Goal: Task Accomplishment & Management: Complete application form

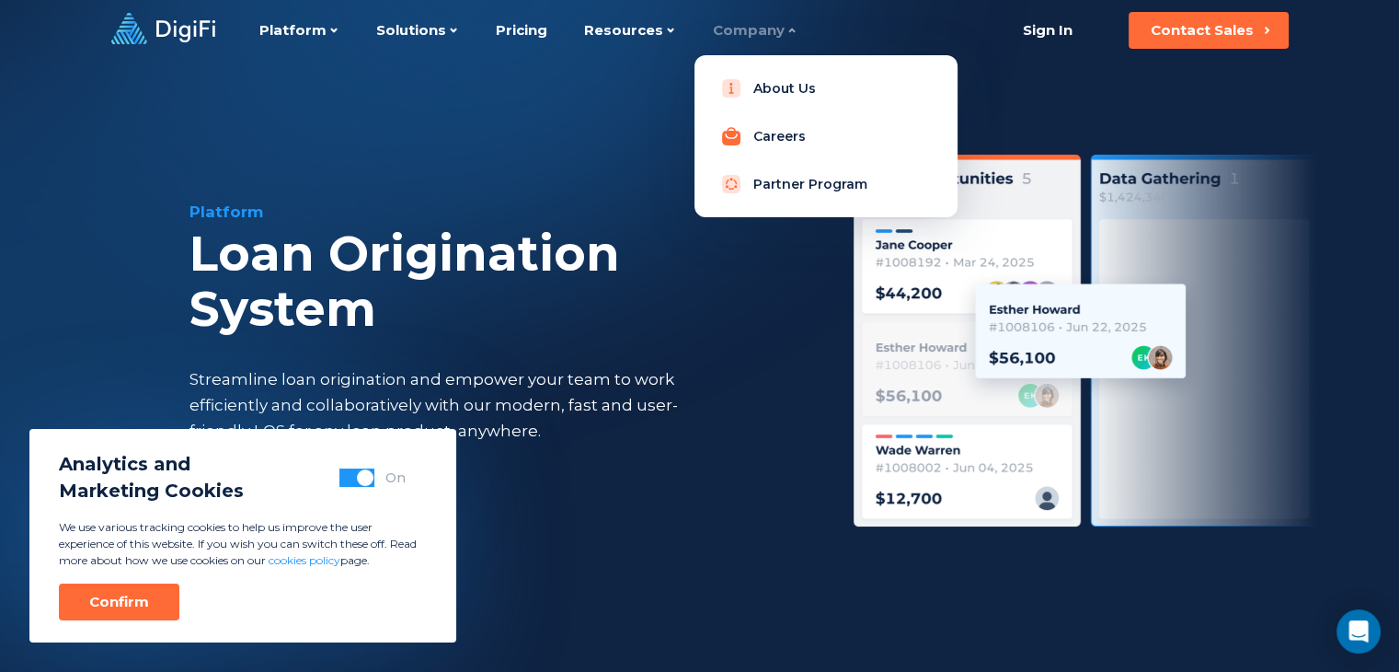
click at [775, 126] on link "Careers" at bounding box center [826, 136] width 234 height 37
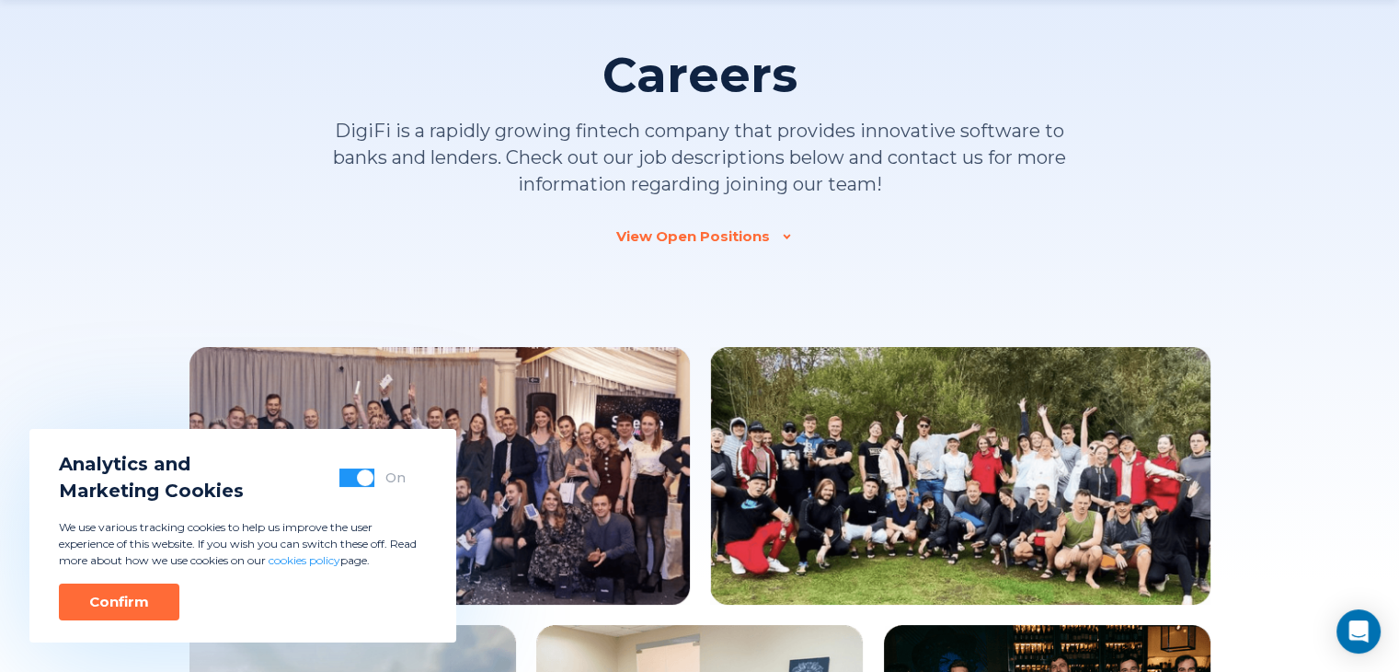
click at [702, 234] on div "View Open Positions" at bounding box center [693, 236] width 154 height 18
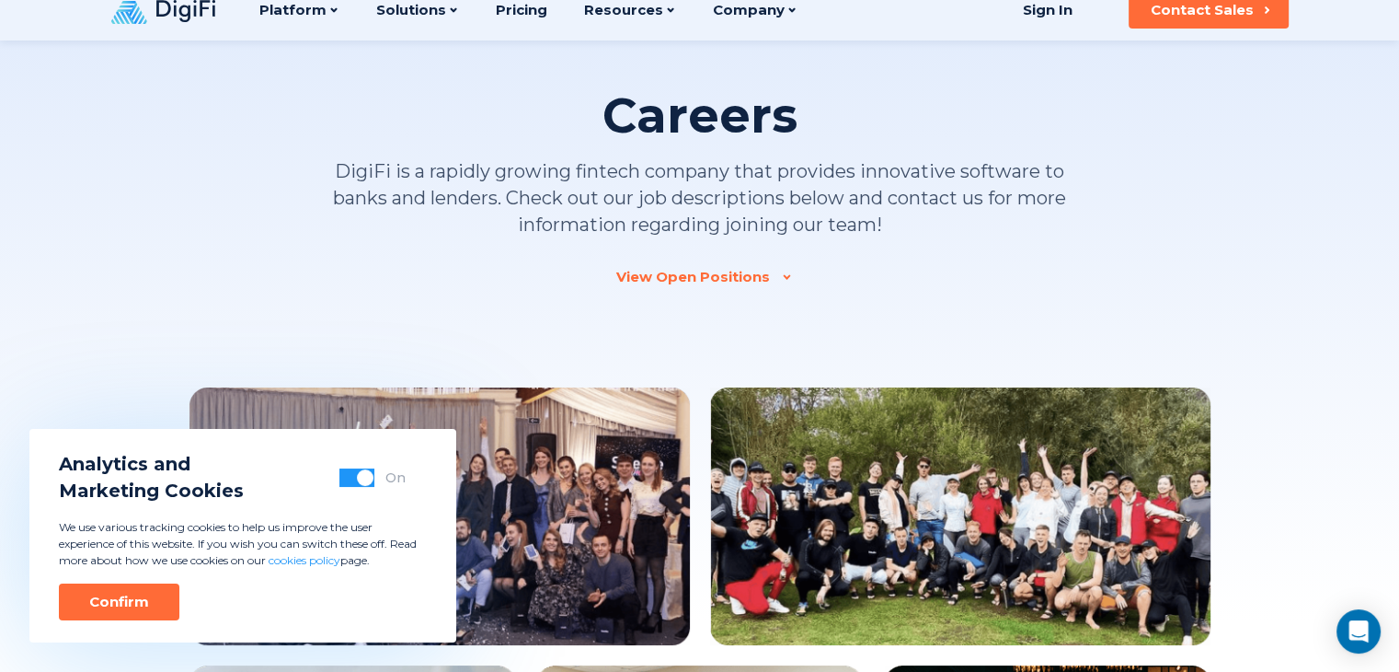
scroll to position [1733, 0]
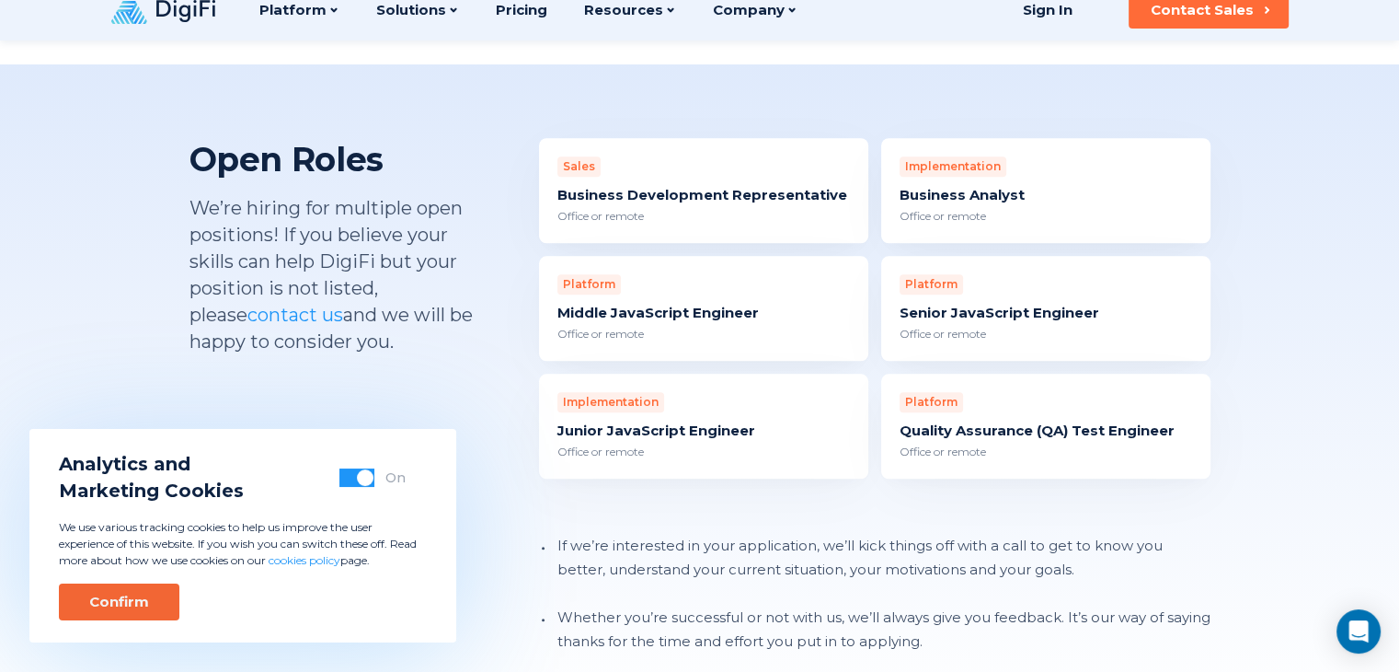
click at [151, 588] on button "Confirm" at bounding box center [119, 601] width 121 height 37
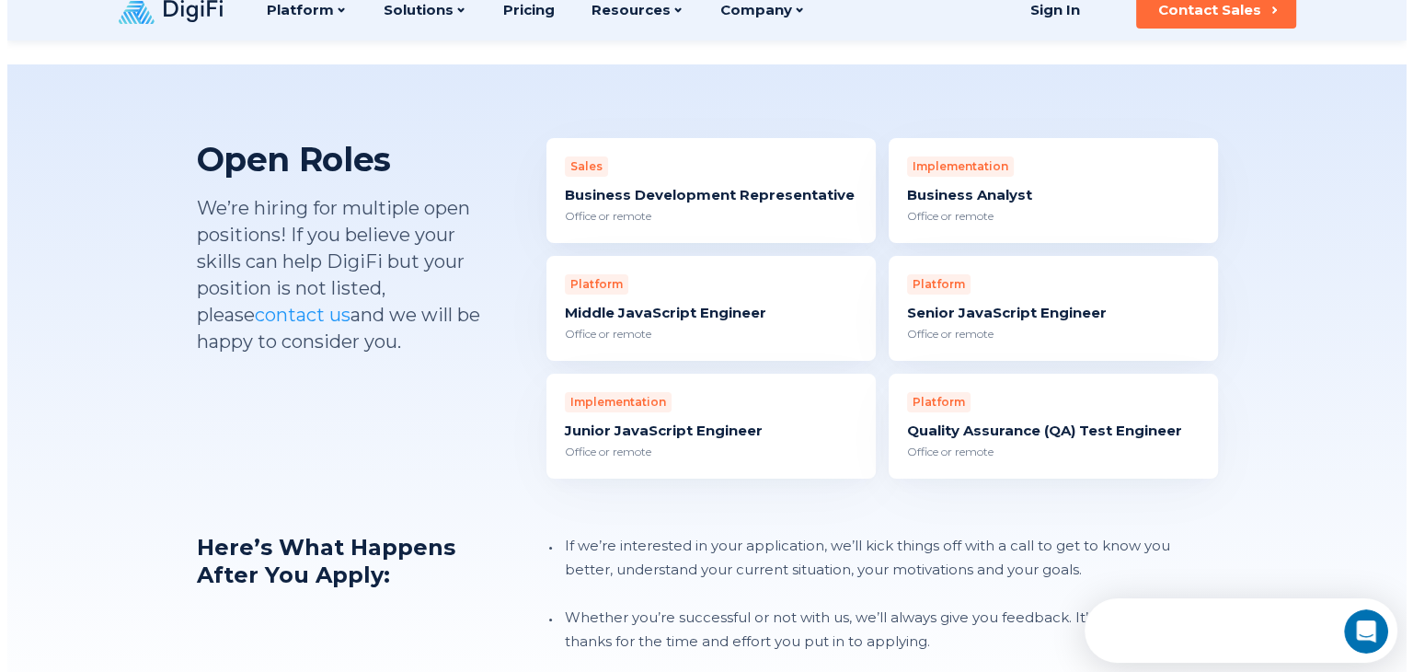
scroll to position [0, 0]
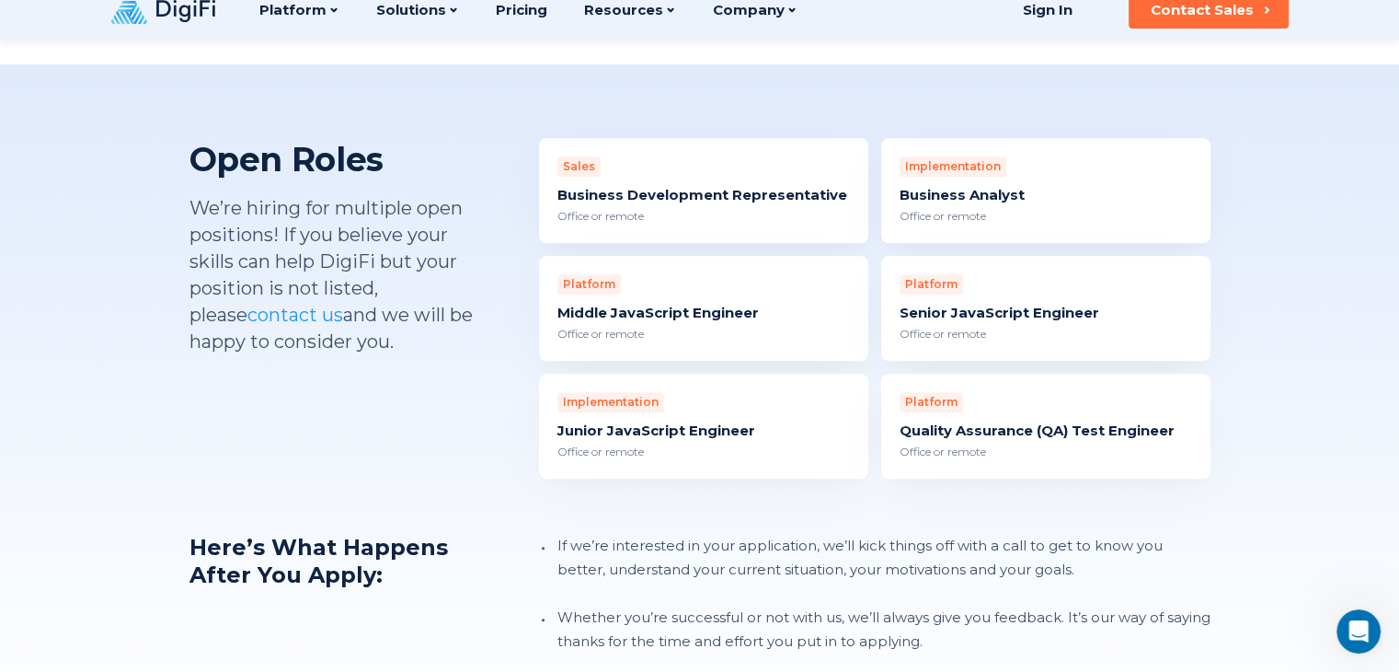
drag, startPoint x: 950, startPoint y: 121, endPoint x: 712, endPoint y: 424, distance: 385.2
click at [756, 534] on li "If we’re interested in your application, we’ll kick things off with a call to g…" at bounding box center [882, 558] width 657 height 48
click at [595, 256] on div "Platform Middle JavaScript Engineer Office or remote" at bounding box center [703, 308] width 329 height 105
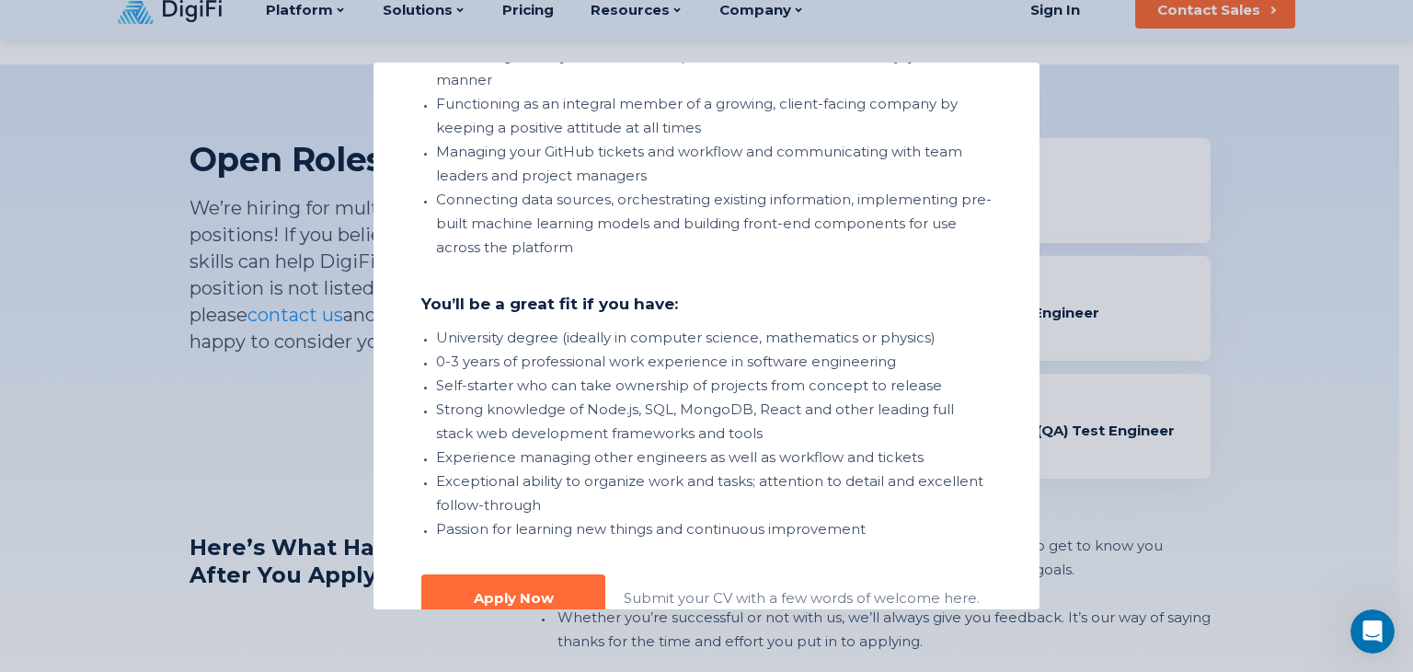
scroll to position [521, 0]
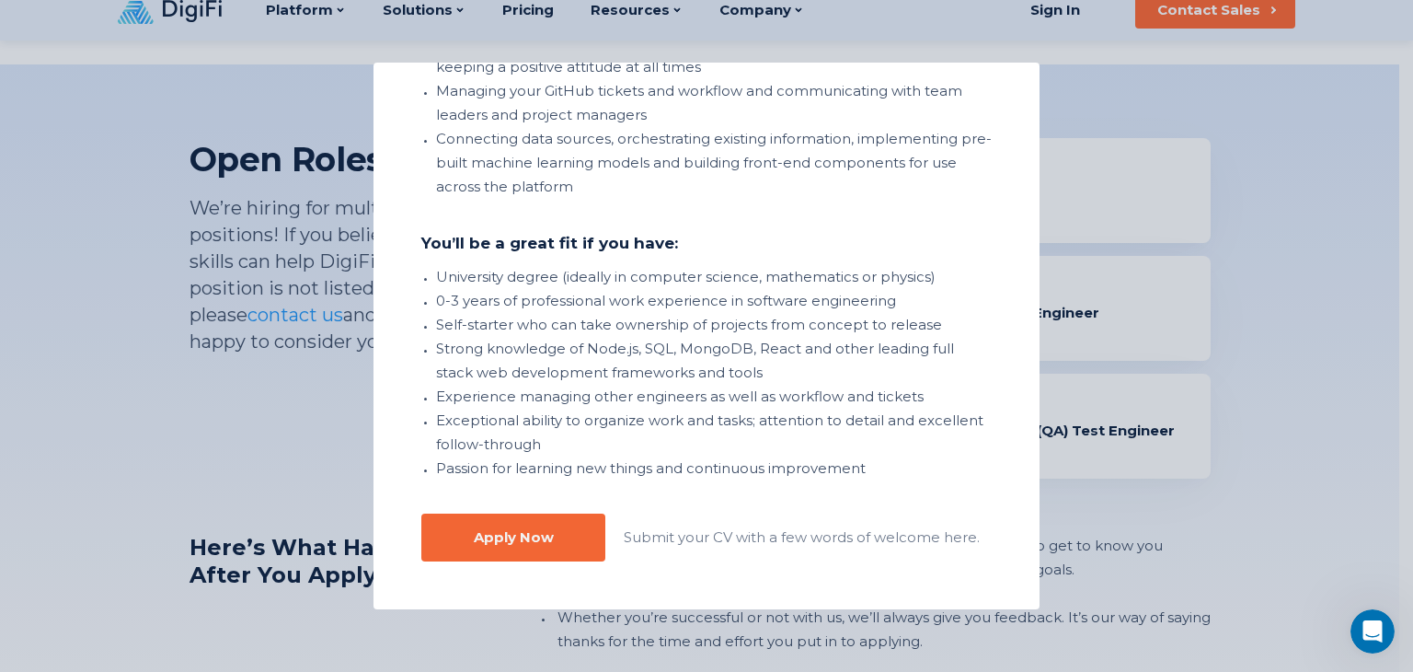
click at [556, 531] on button "Apply Now" at bounding box center [513, 537] width 184 height 48
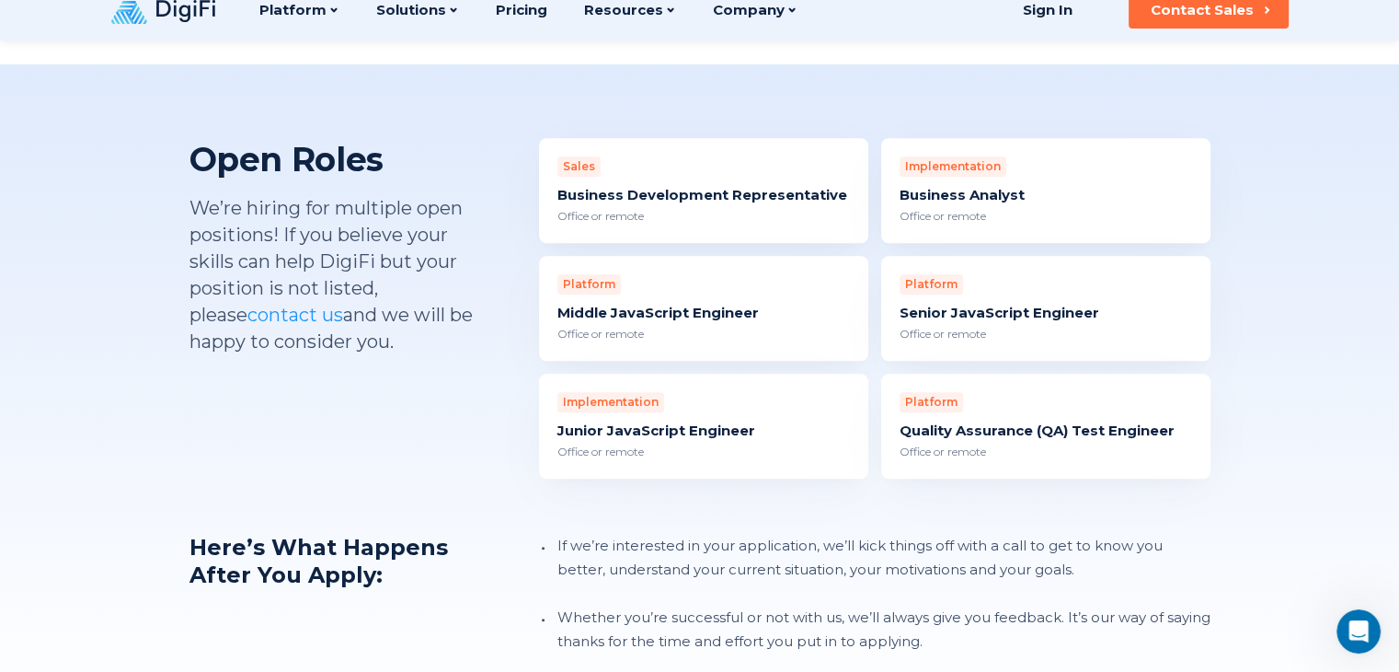
click at [992, 186] on div "Business Analyst" at bounding box center [1046, 195] width 293 height 18
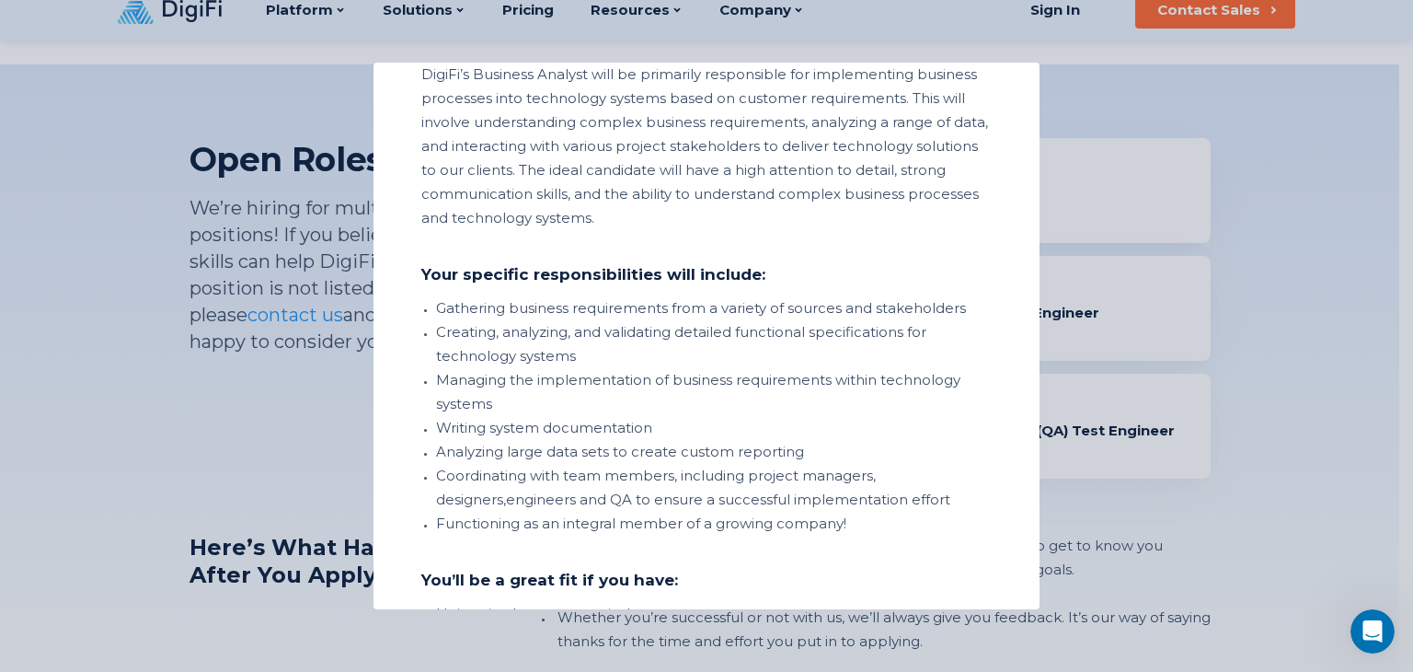
scroll to position [473, 0]
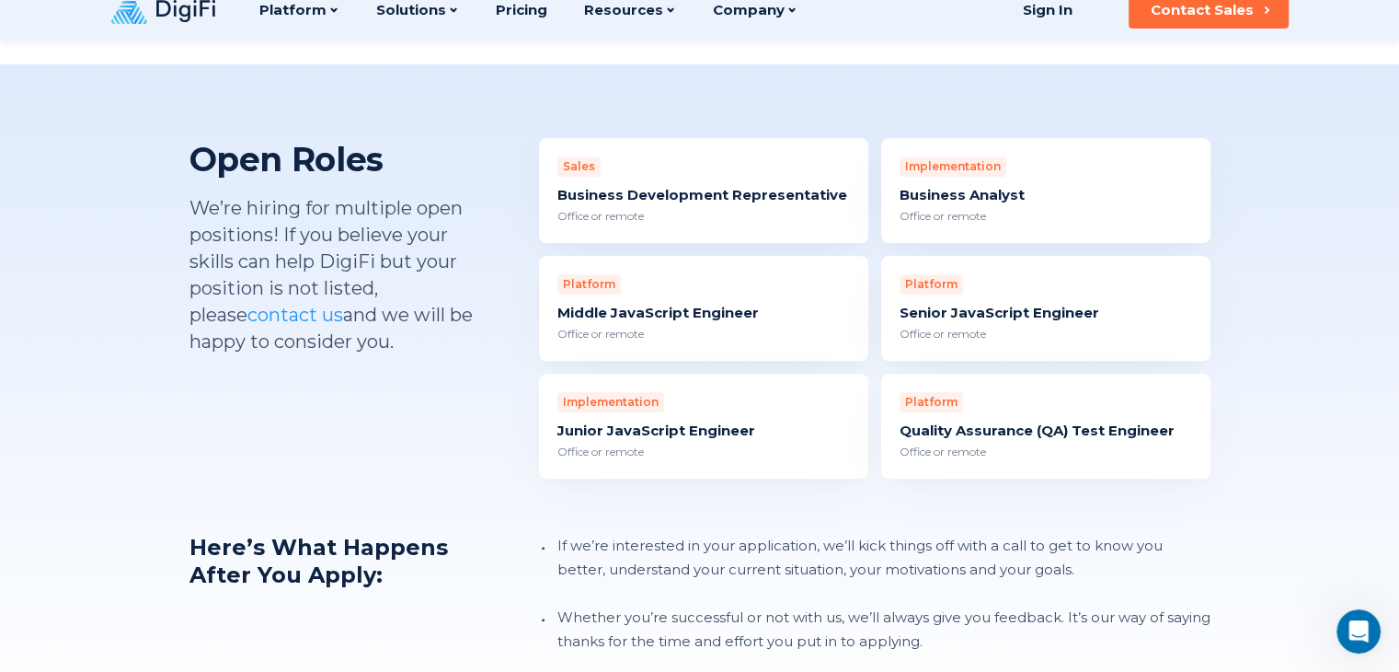
click at [648, 392] on div "Implementation" at bounding box center [611, 402] width 107 height 20
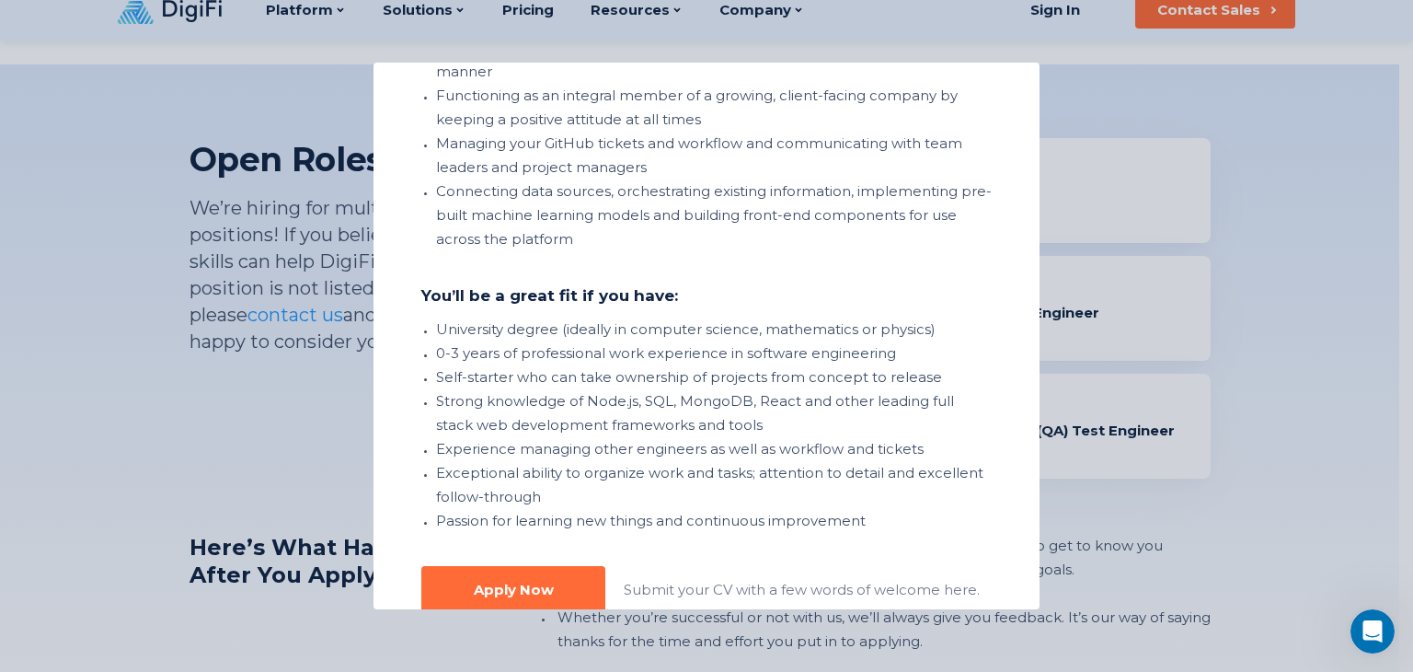
scroll to position [521, 0]
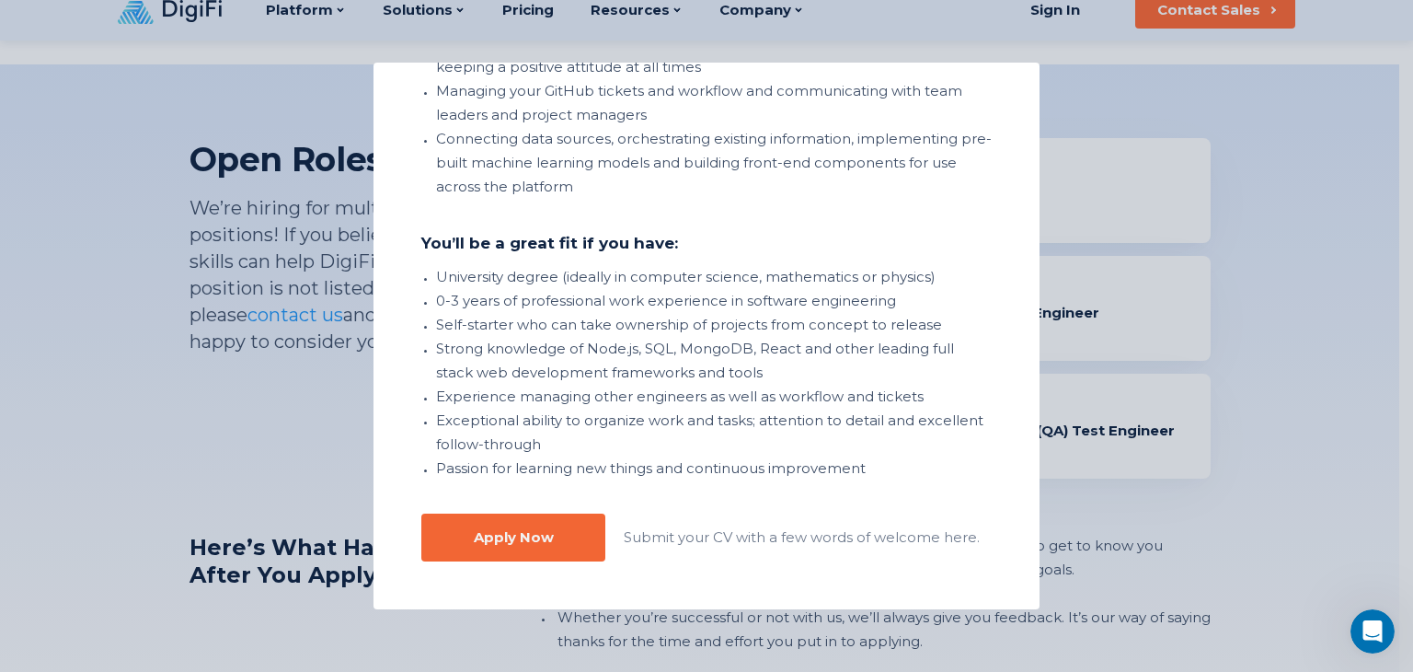
click at [550, 538] on div "Apply Now" at bounding box center [514, 537] width 80 height 18
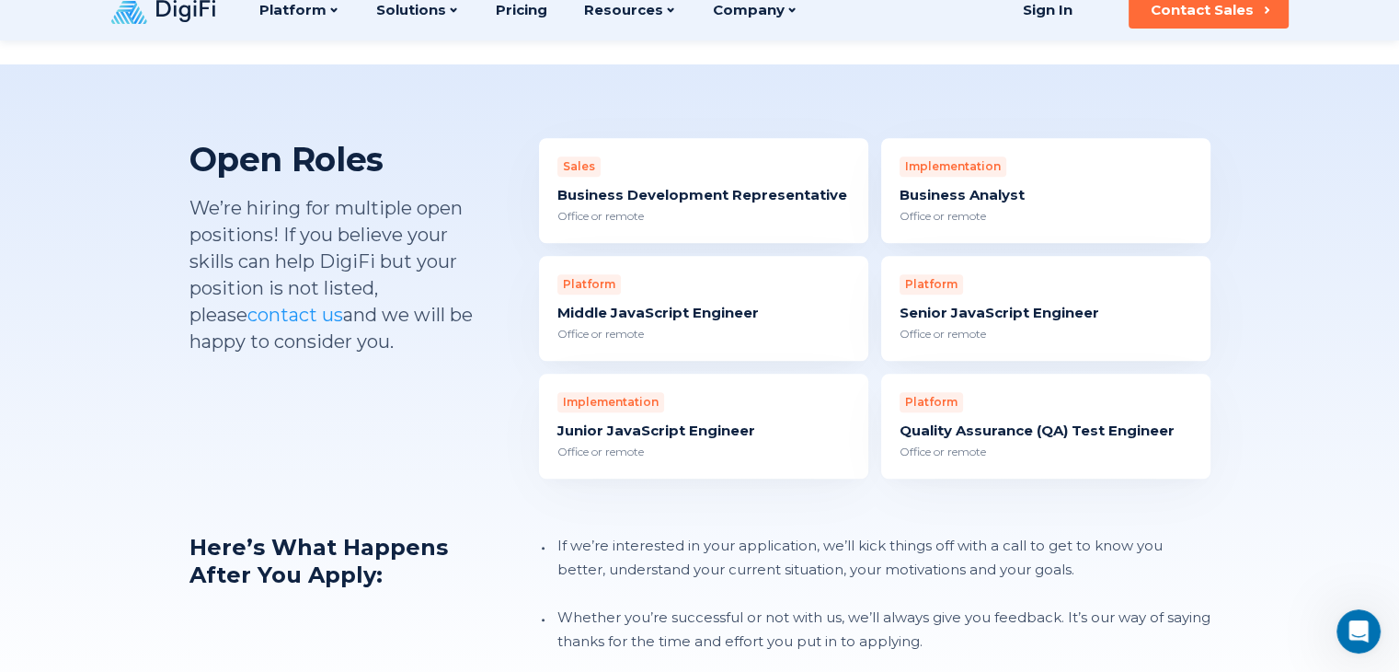
click at [683, 421] on div "Junior JavaScript Engineer" at bounding box center [704, 430] width 293 height 18
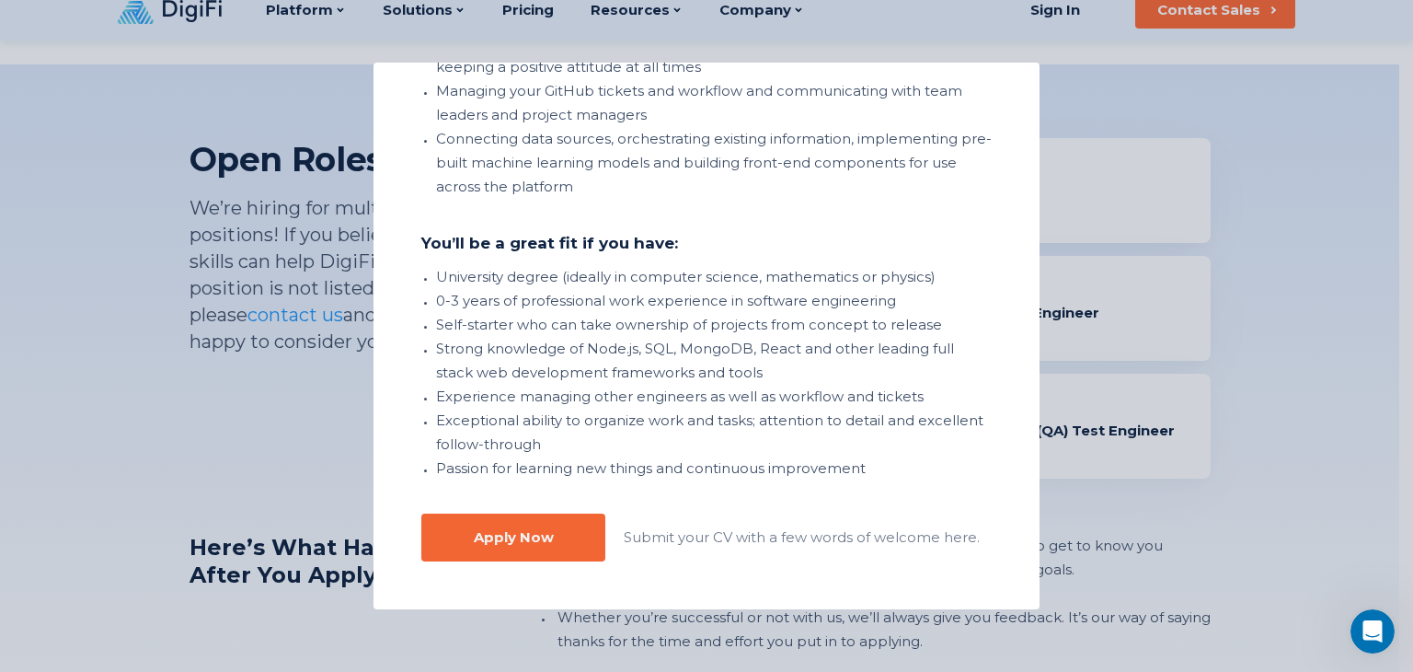
click at [552, 535] on div "Apply Now" at bounding box center [514, 537] width 80 height 18
click at [563, 542] on button "Apply Now" at bounding box center [513, 537] width 184 height 48
